Goal: Task Accomplishment & Management: Manage account settings

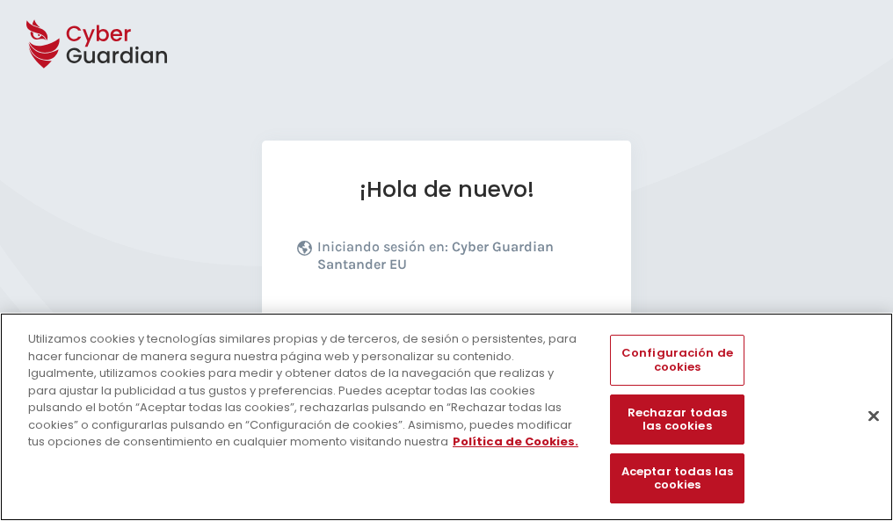
scroll to position [215, 0]
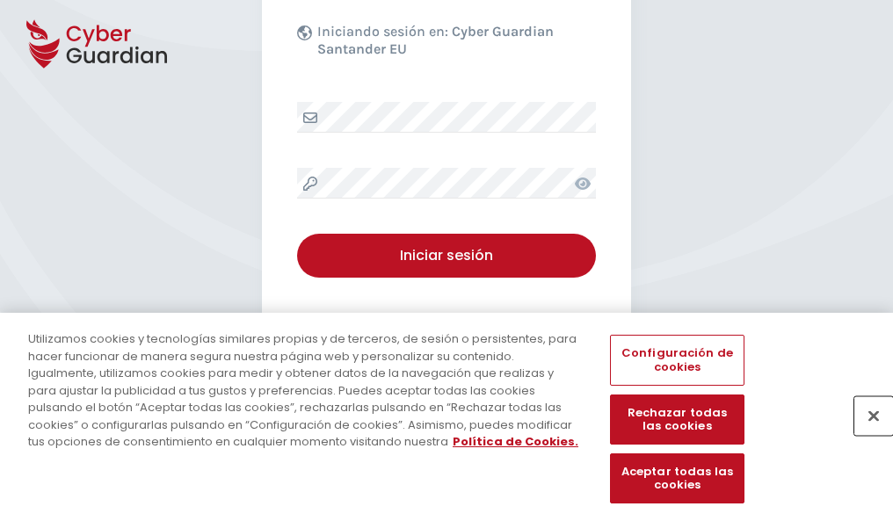
click at [865, 434] on button "Cerrar" at bounding box center [873, 415] width 39 height 39
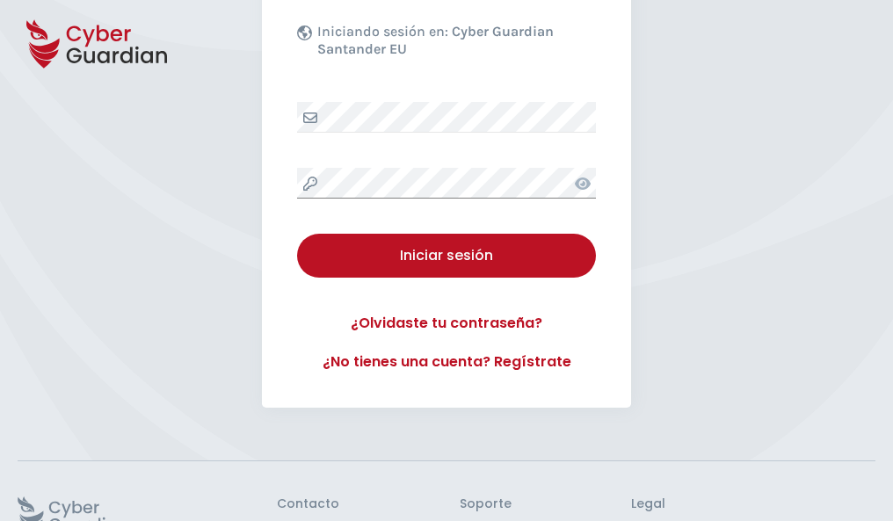
scroll to position [342, 0]
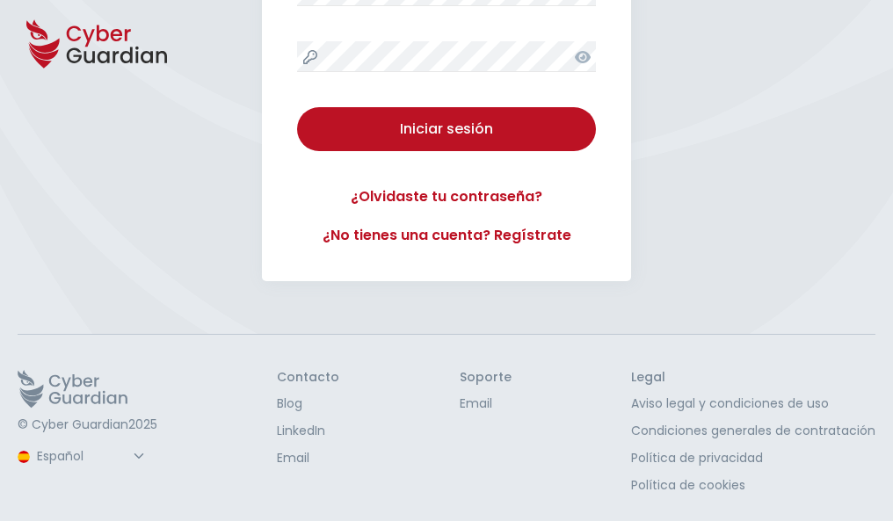
click at [297, 107] on button "Iniciar sesión" at bounding box center [446, 129] width 299 height 44
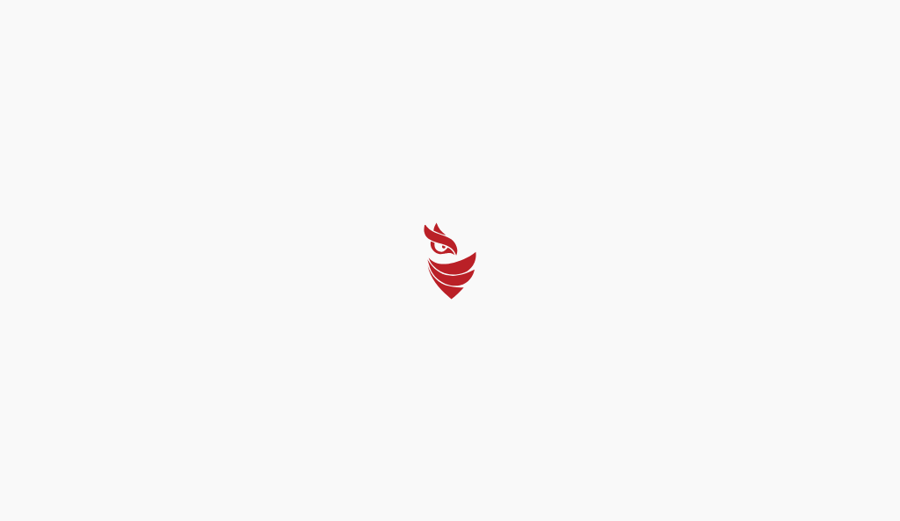
select select "English"
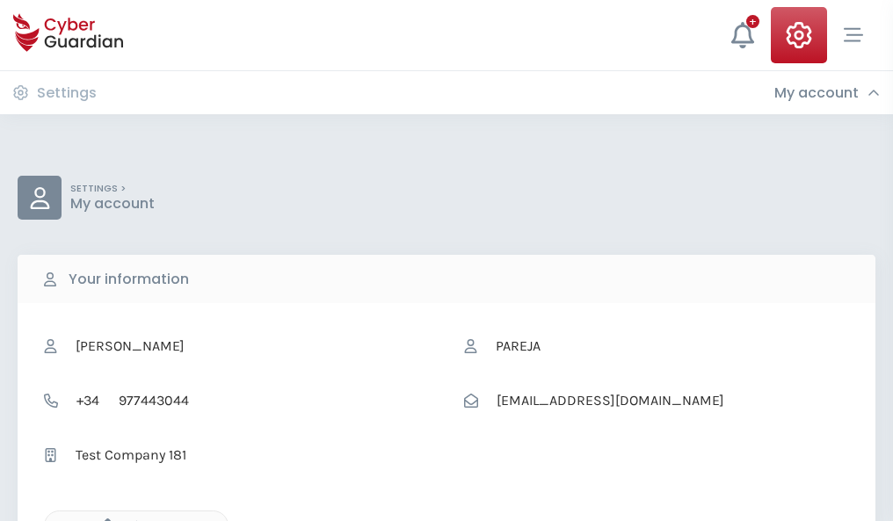
click at [103, 519] on icon "button" at bounding box center [103, 525] width 15 height 15
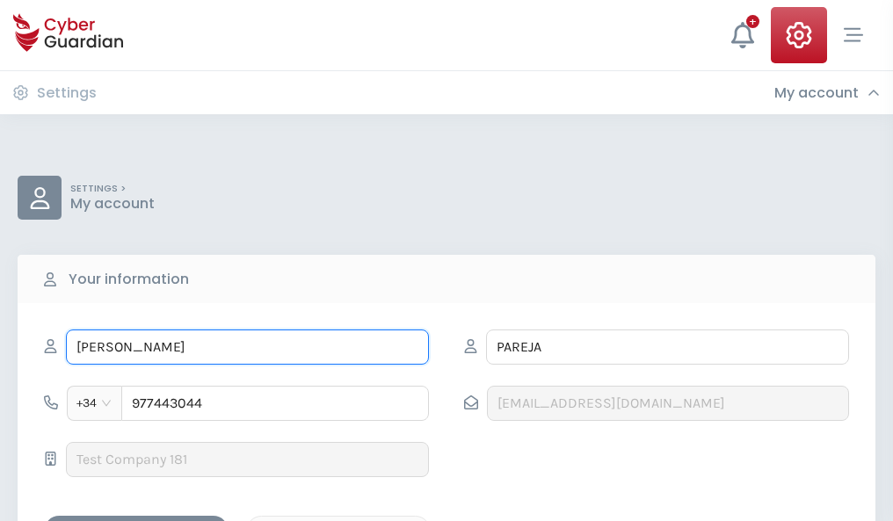
click at [247, 347] on input "ENCARNACIÓN" at bounding box center [247, 347] width 363 height 35
type input "E"
type input "Julio"
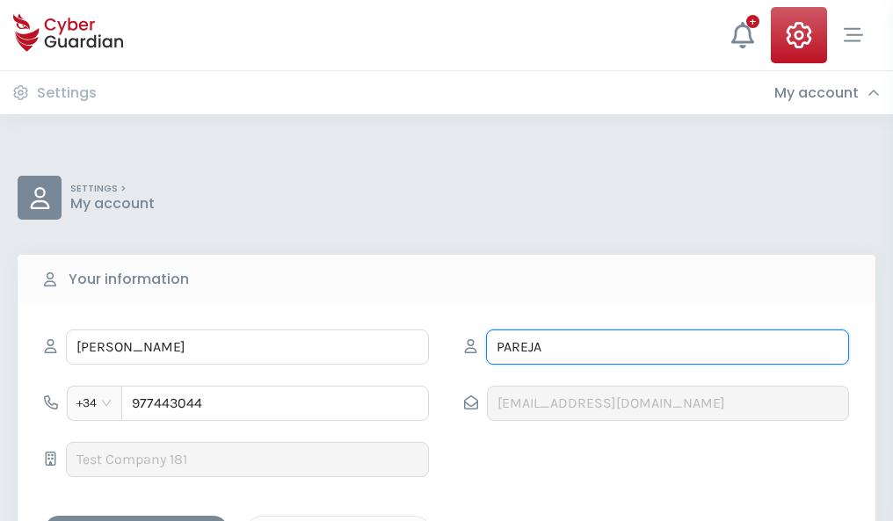
click at [667, 347] on input "PAREJA" at bounding box center [667, 347] width 363 height 35
type input "P"
type input "Elorza"
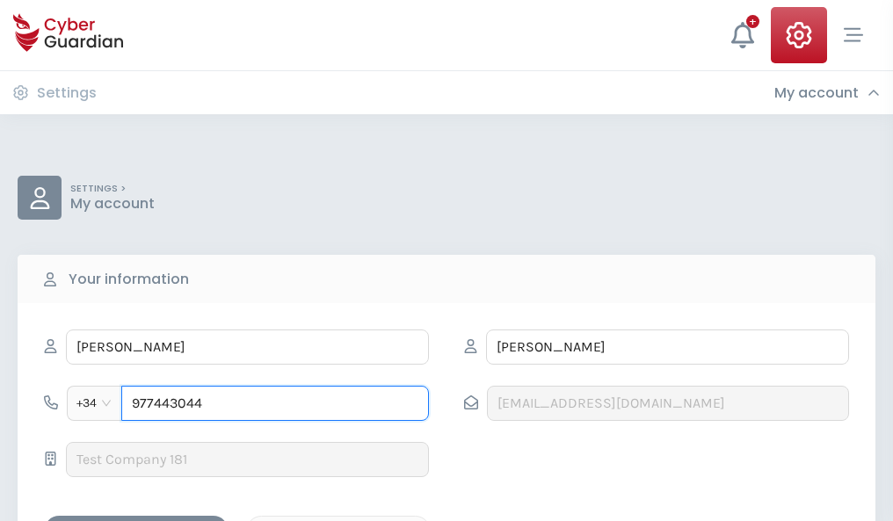
click at [275, 403] on input "977443044" at bounding box center [275, 403] width 308 height 35
type input "9"
type input "882260207"
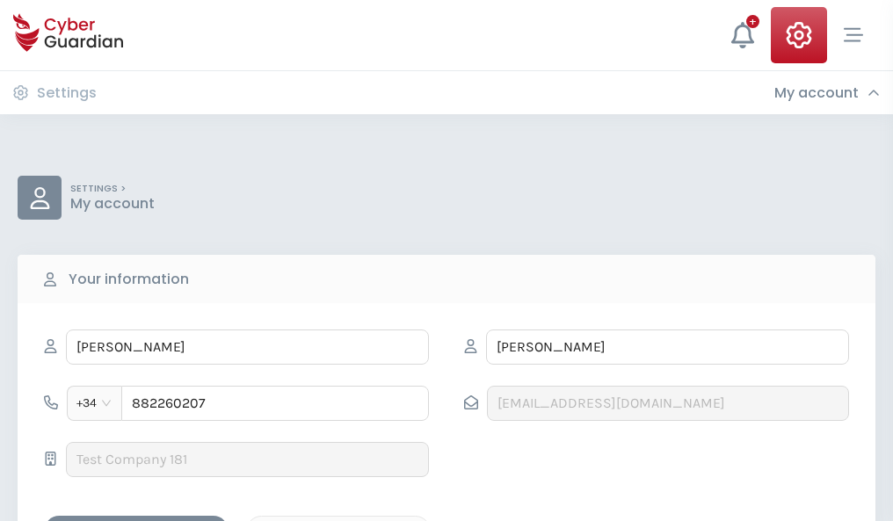
click at [136, 520] on div "Save changes" at bounding box center [136, 531] width 158 height 22
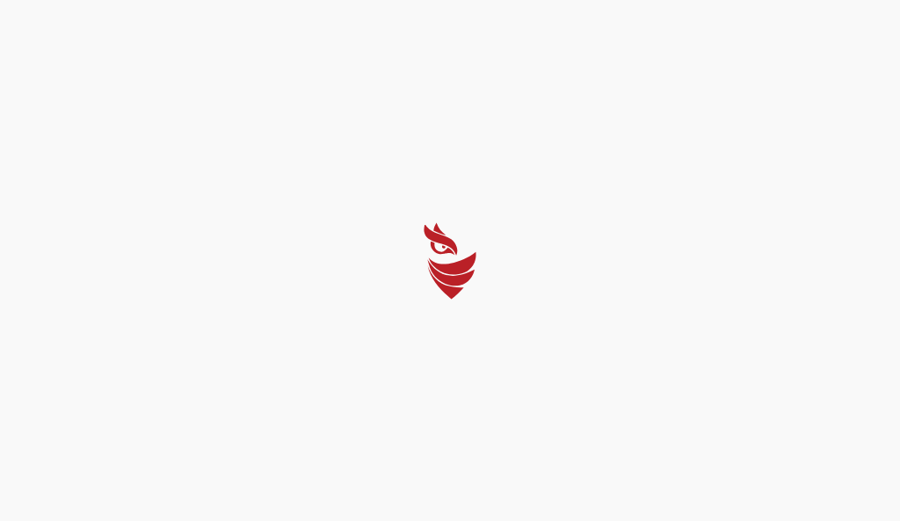
select select "English"
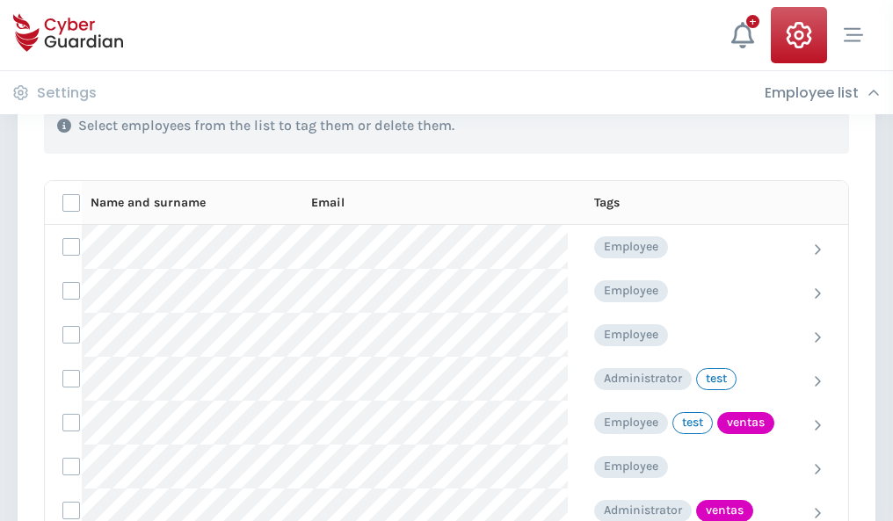
scroll to position [796, 0]
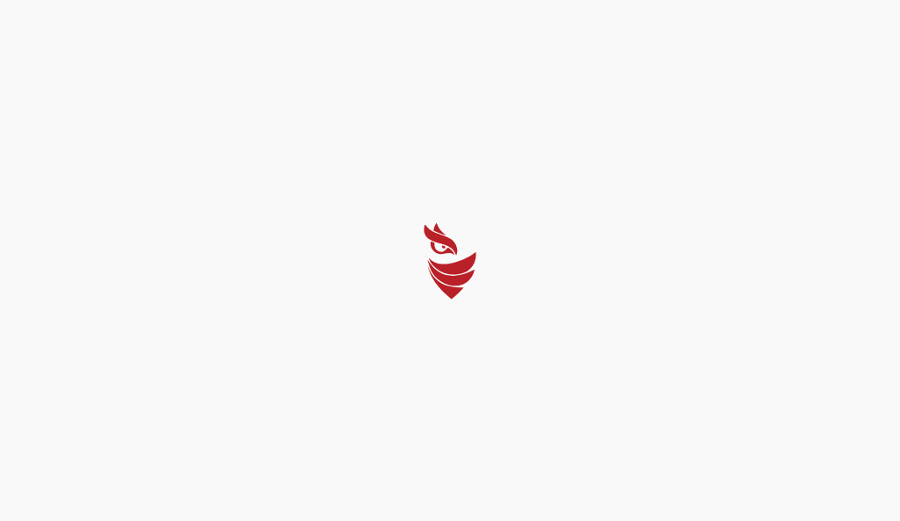
select select "English"
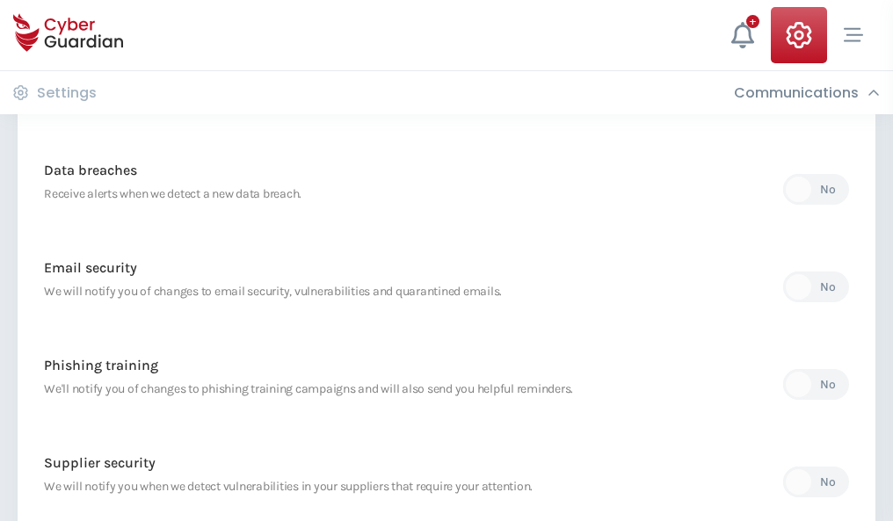
scroll to position [925, 0]
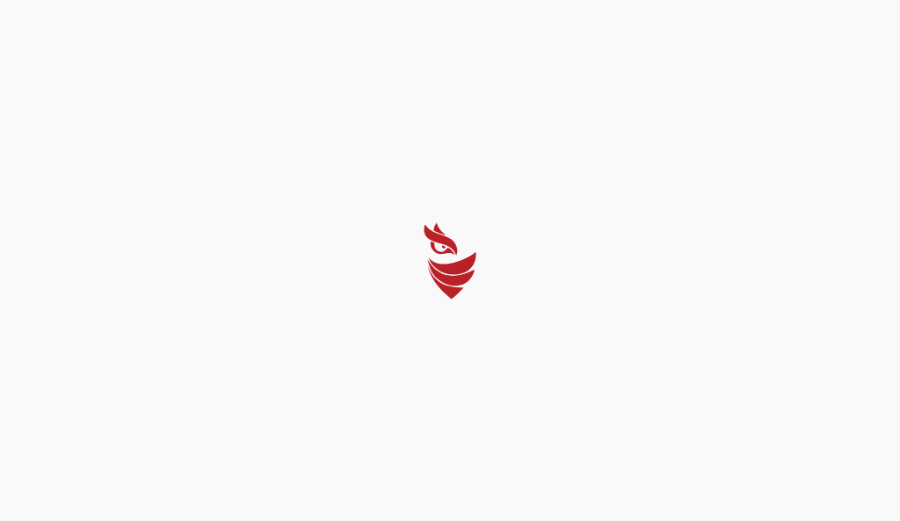
select select "English"
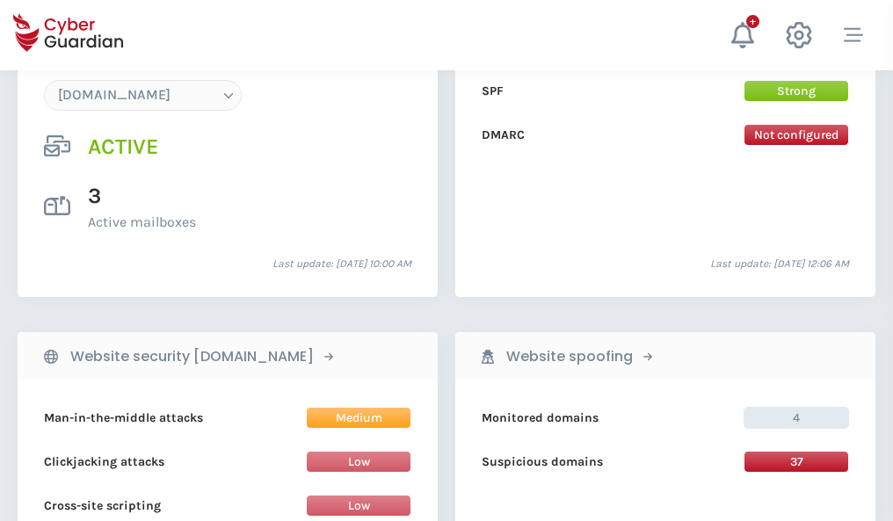
scroll to position [1872, 0]
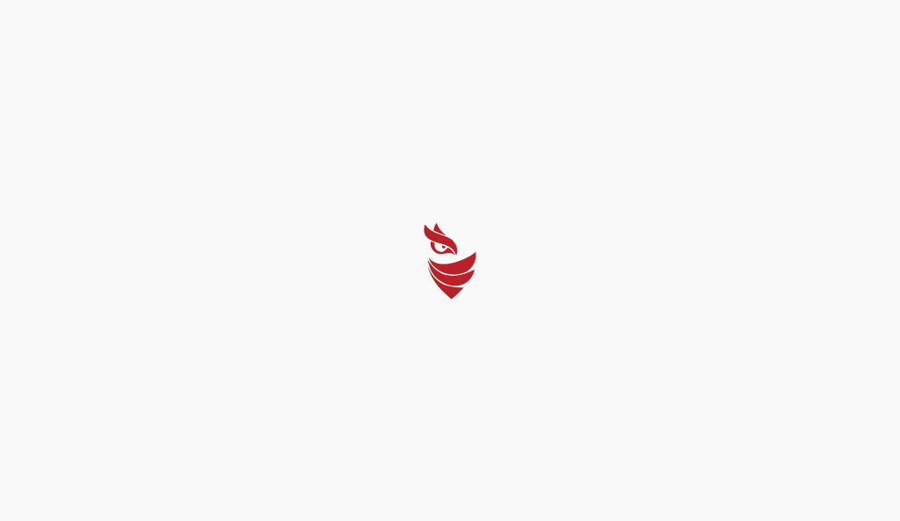
select select "English"
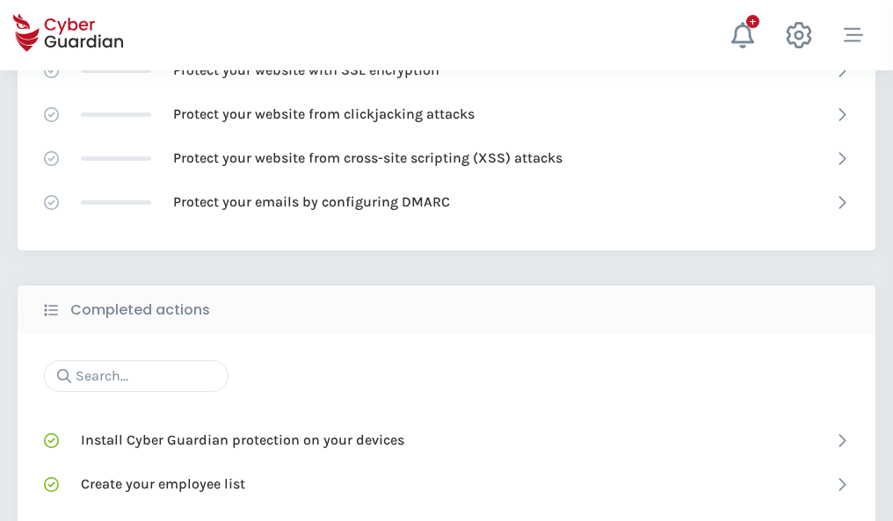
scroll to position [1170, 0]
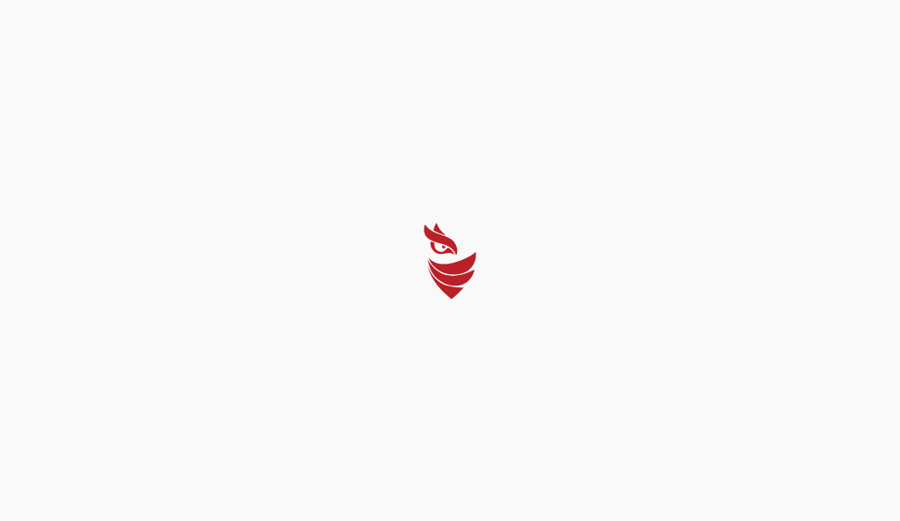
select select "English"
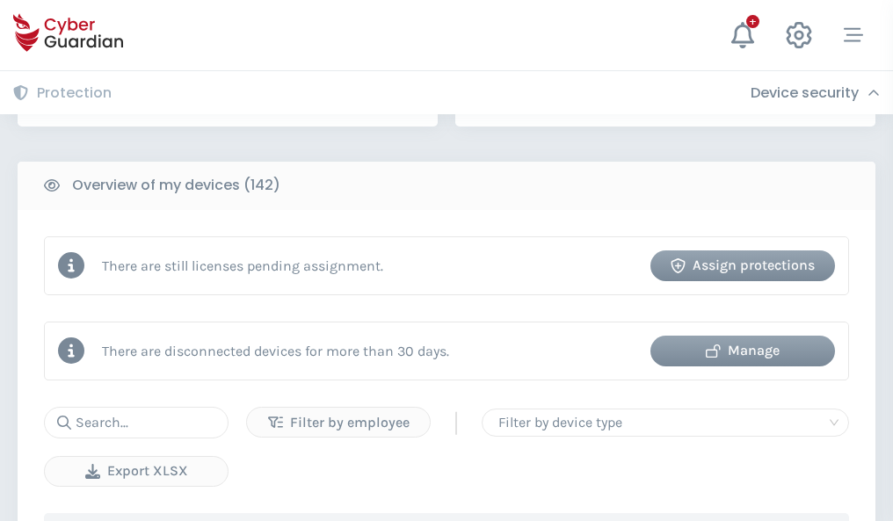
scroll to position [1703, 0]
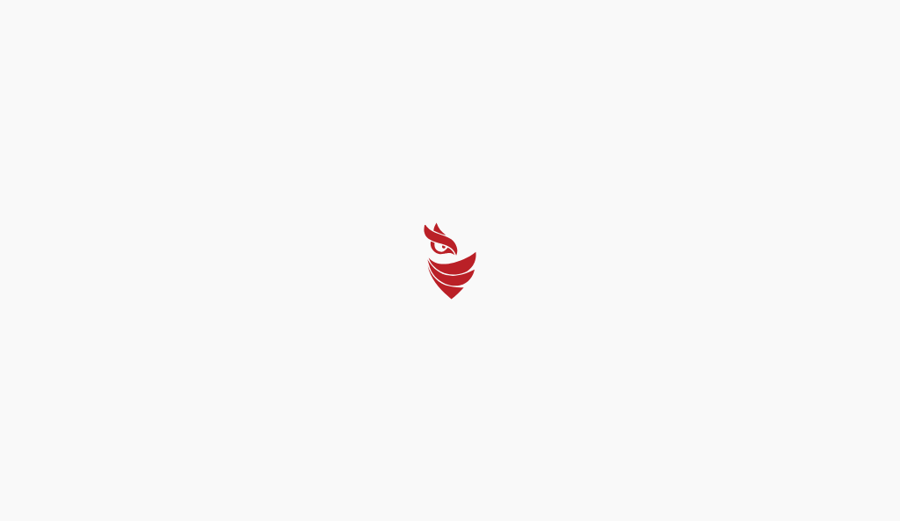
select select "English"
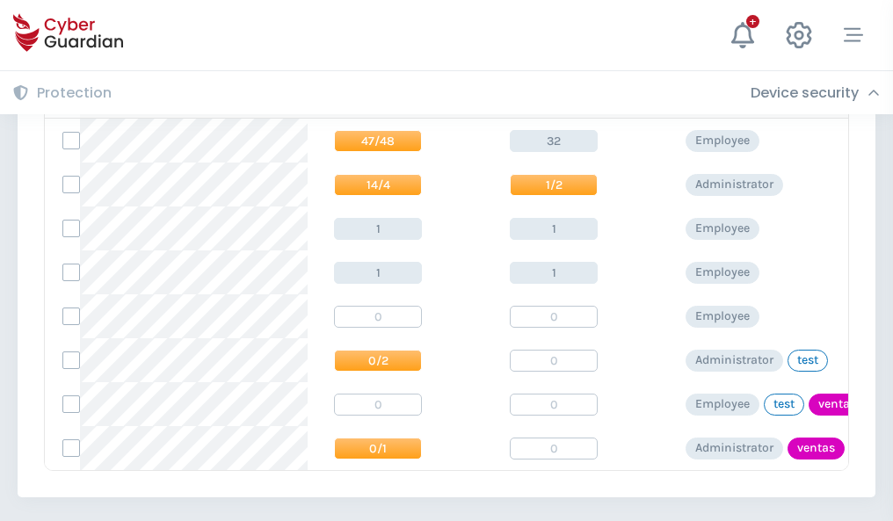
scroll to position [815, 0]
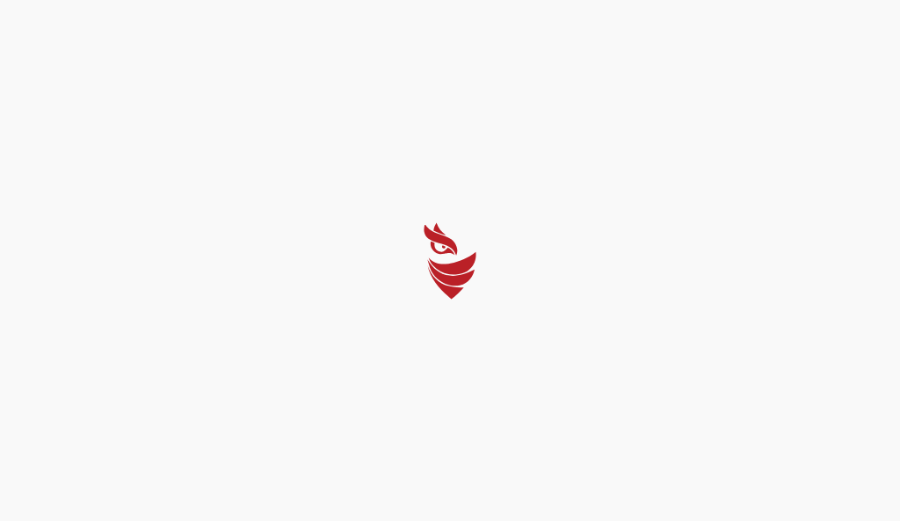
select select "English"
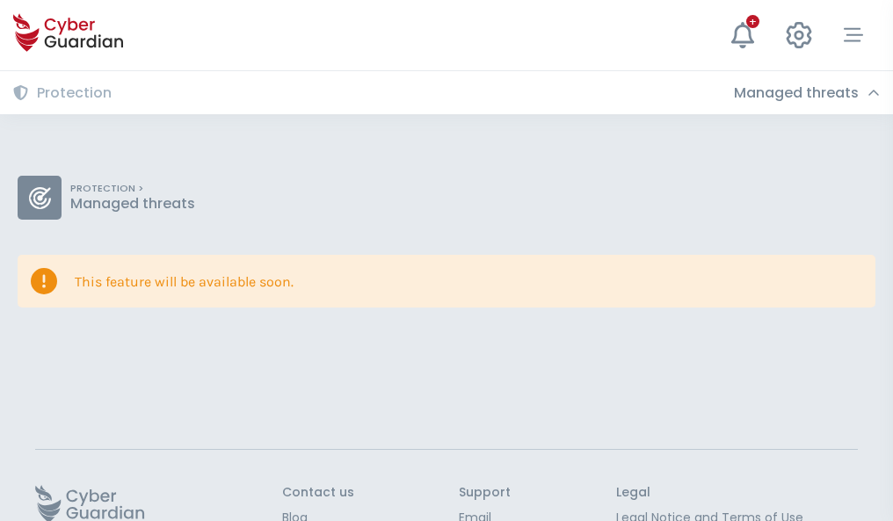
scroll to position [114, 0]
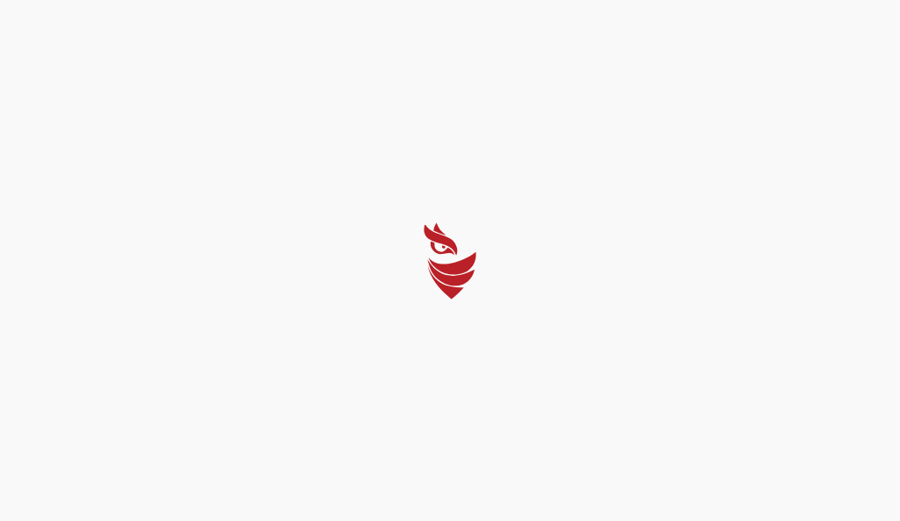
select select "English"
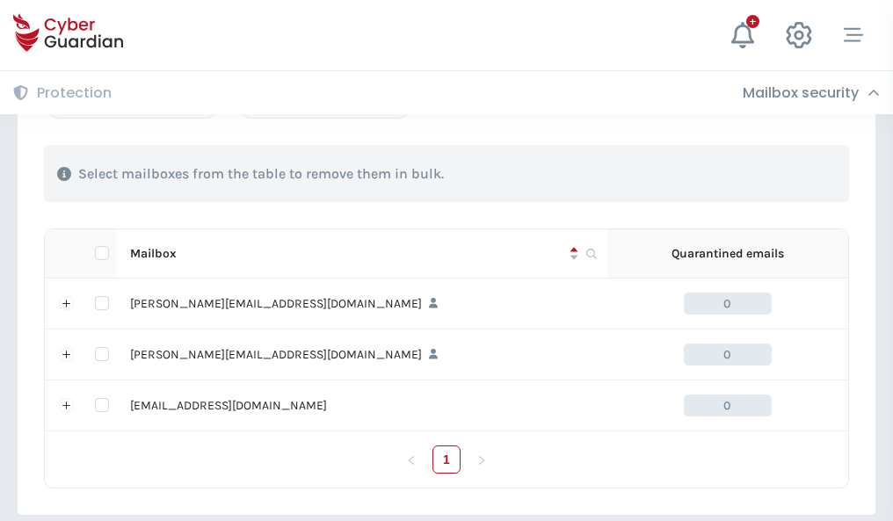
scroll to position [815, 0]
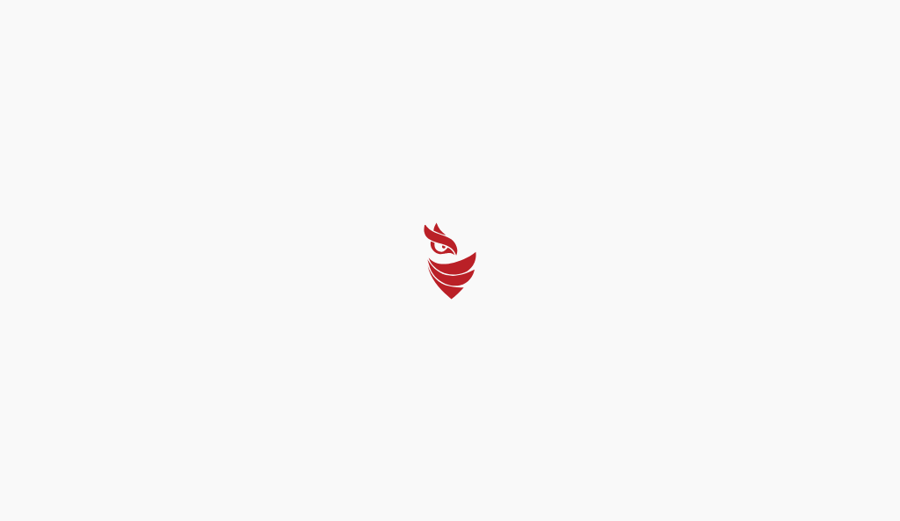
select select "English"
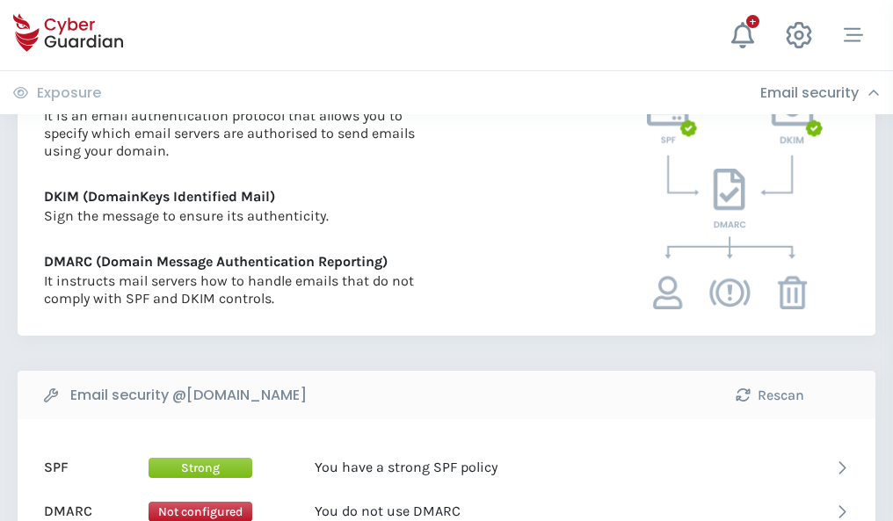
scroll to position [948, 0]
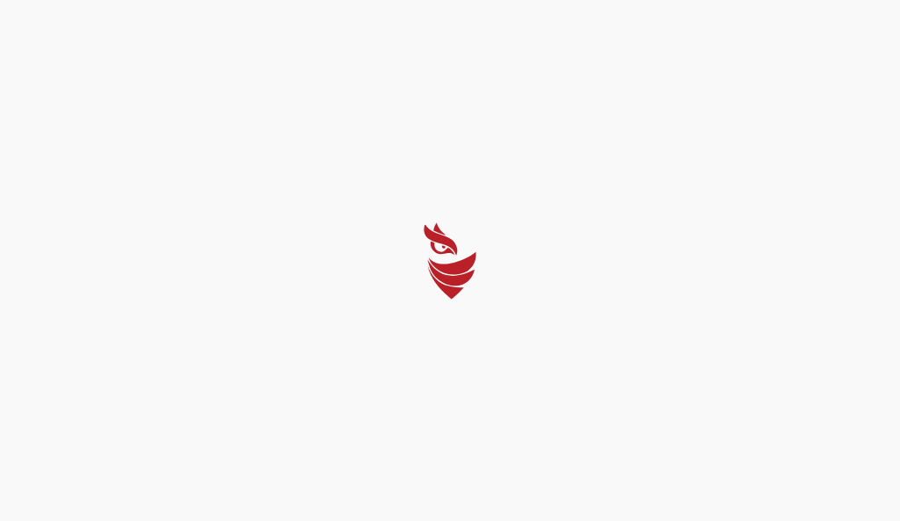
select select "English"
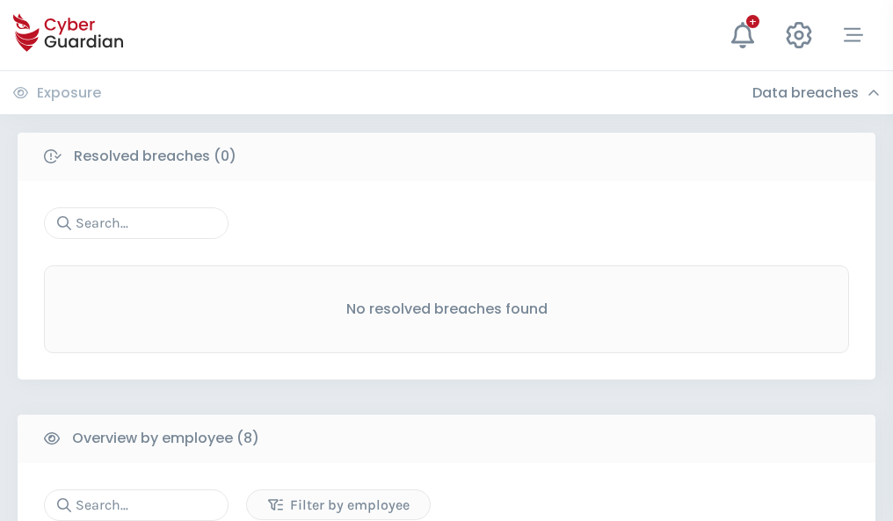
scroll to position [1497, 0]
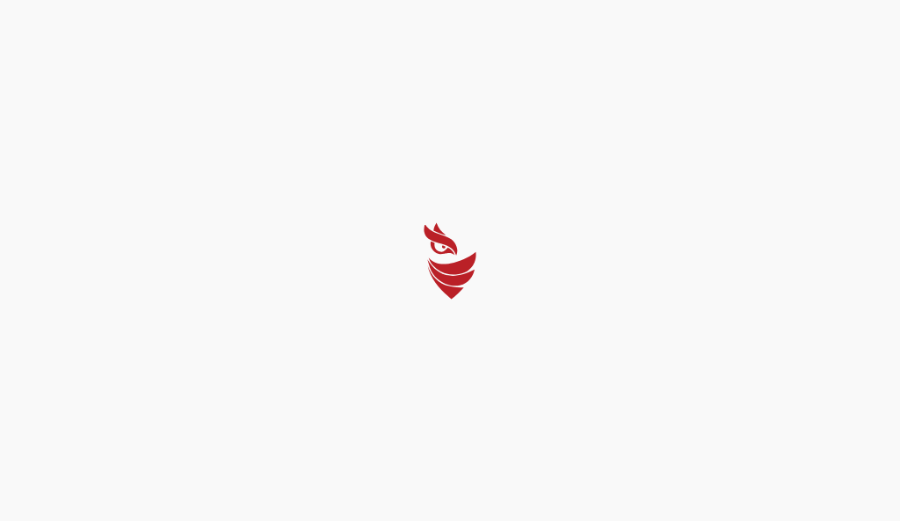
select select "English"
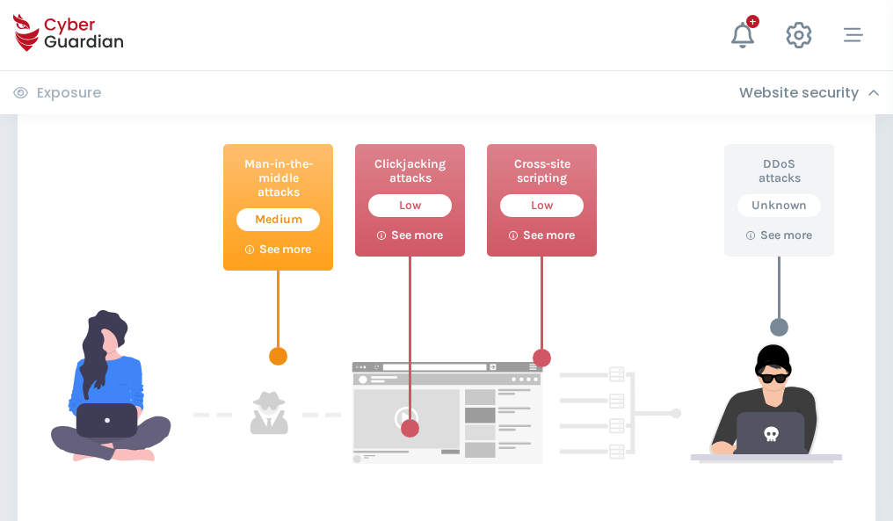
scroll to position [957, 0]
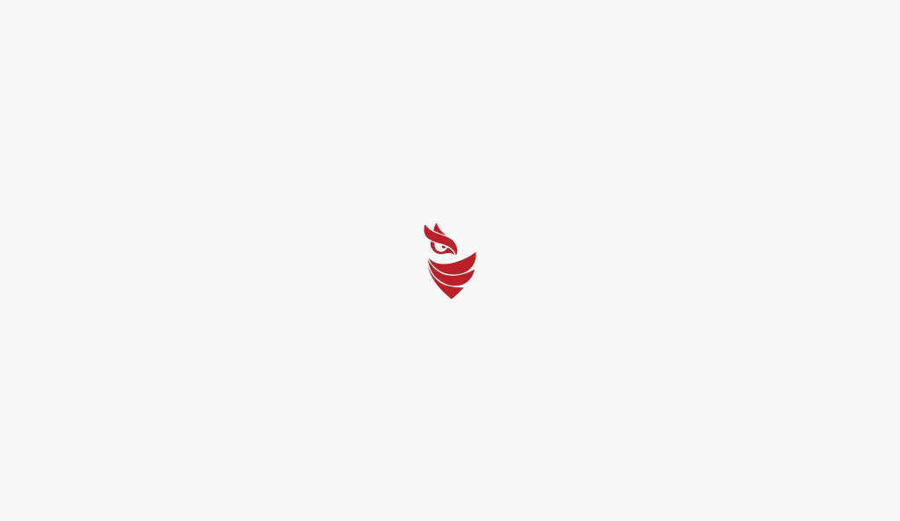
select select "English"
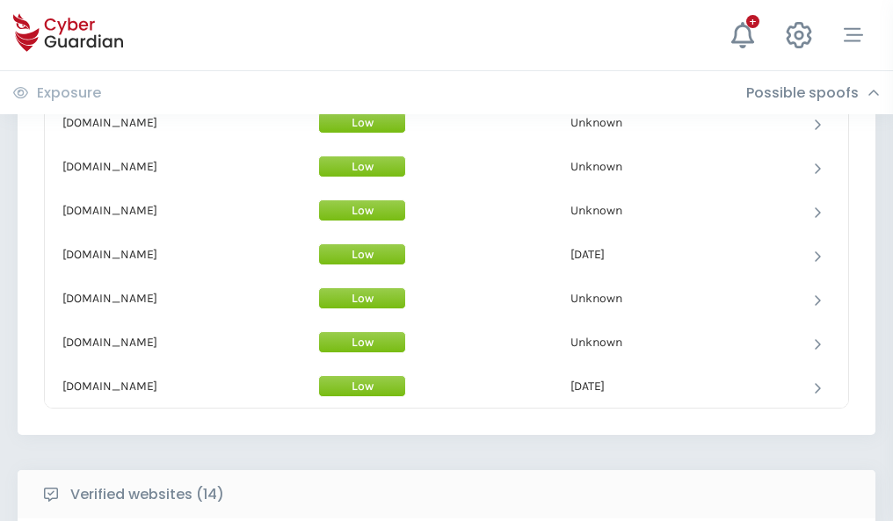
scroll to position [1713, 0]
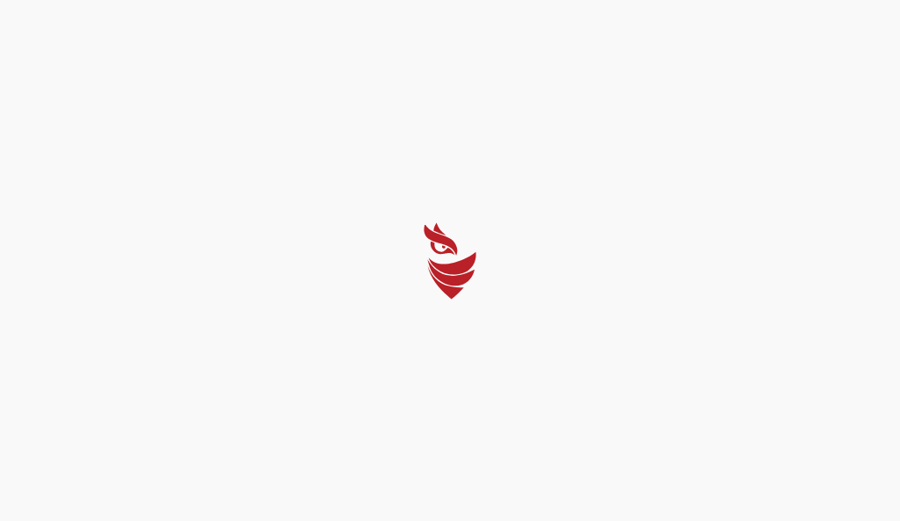
select select "English"
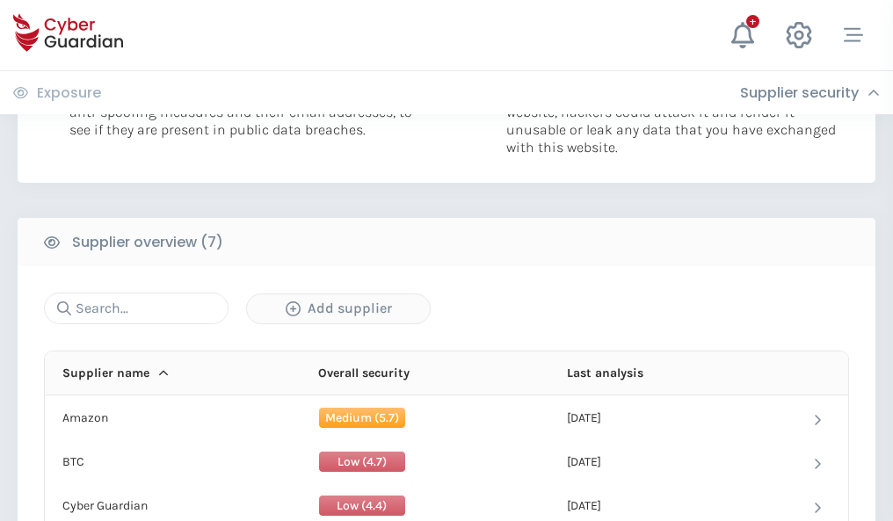
scroll to position [1138, 0]
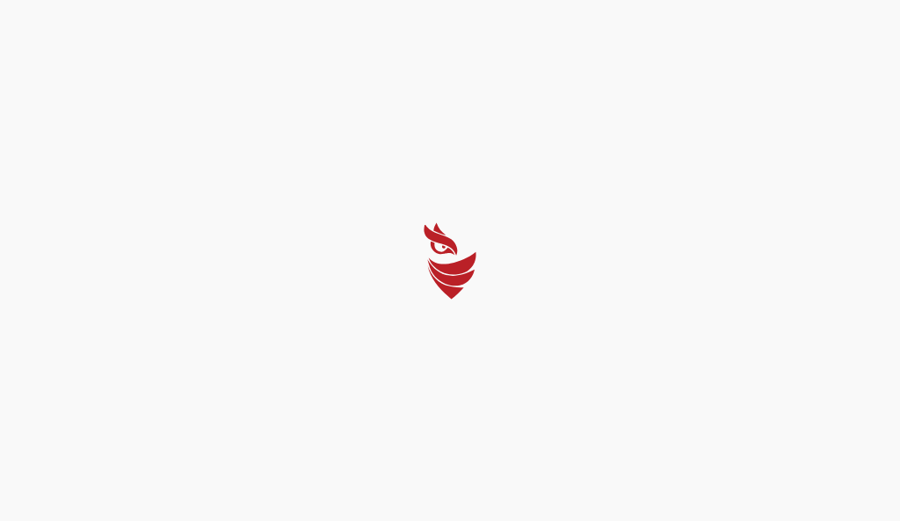
select select "English"
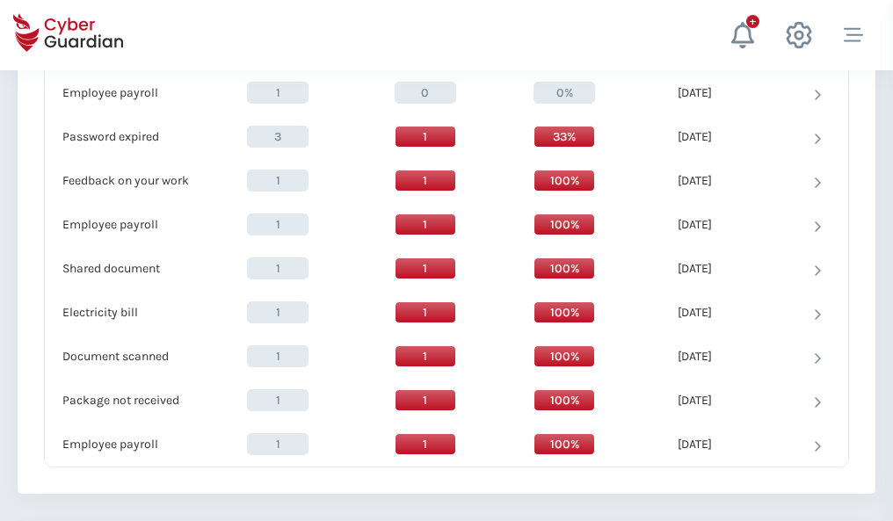
scroll to position [1800, 0]
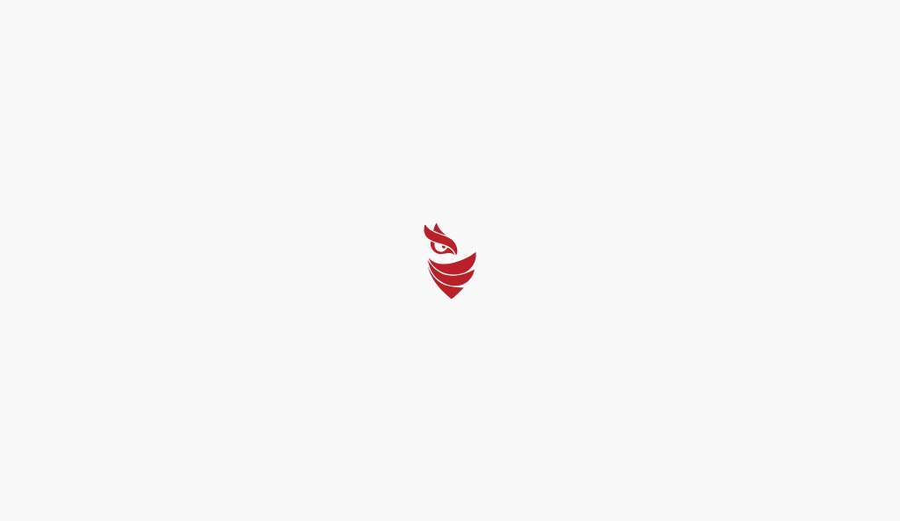
select select "English"
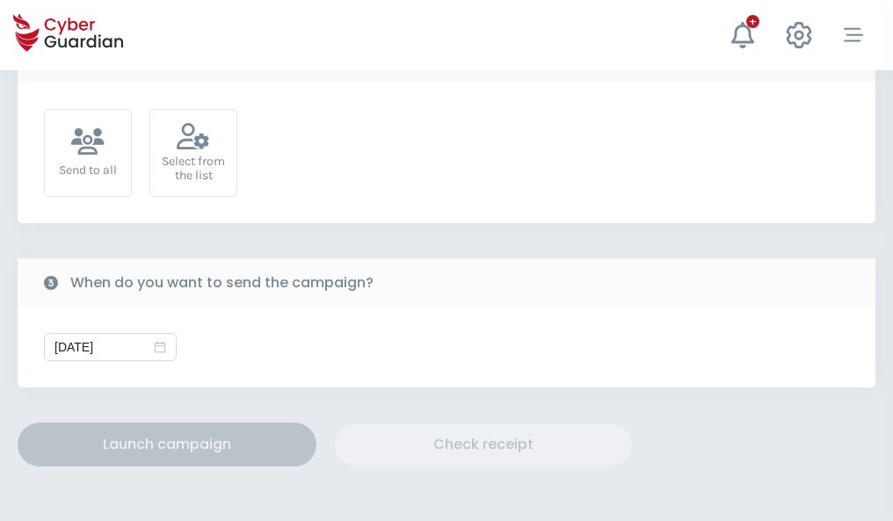
scroll to position [643, 0]
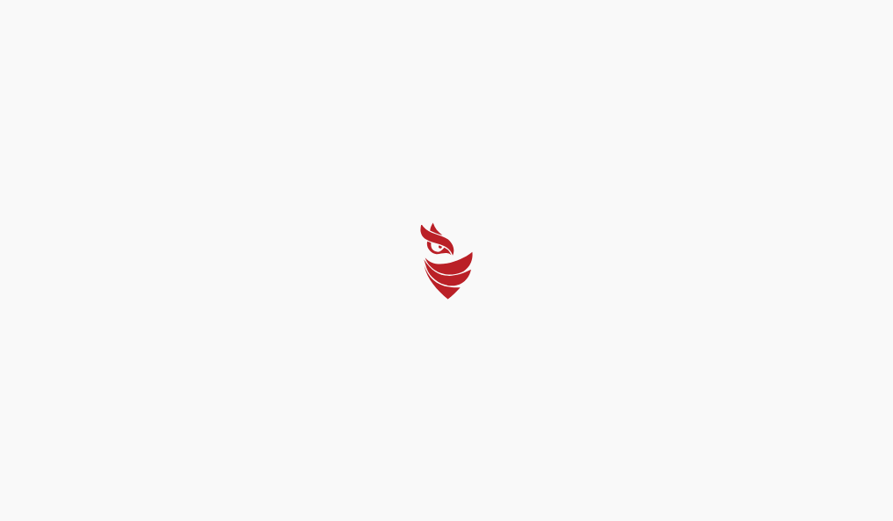
select select "English"
